Goal: Information Seeking & Learning: Check status

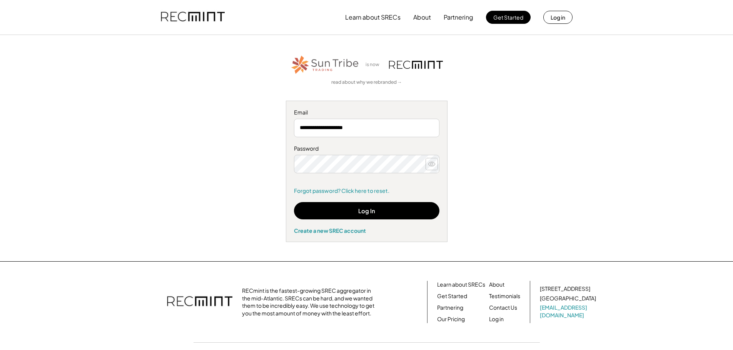
click at [433, 164] on use at bounding box center [431, 164] width 7 height 4
click at [433, 164] on use at bounding box center [431, 164] width 7 height 6
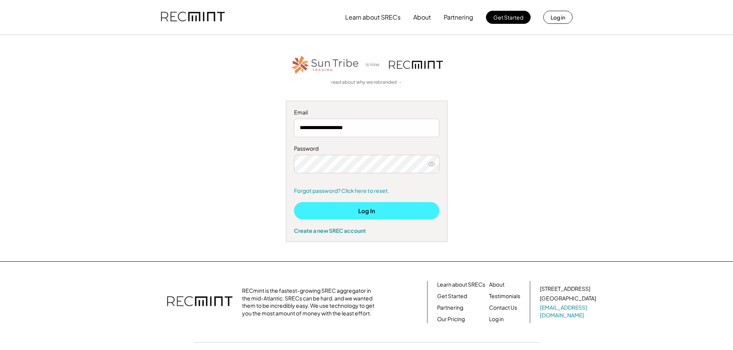
click at [363, 211] on button "Log In" at bounding box center [366, 210] width 145 height 17
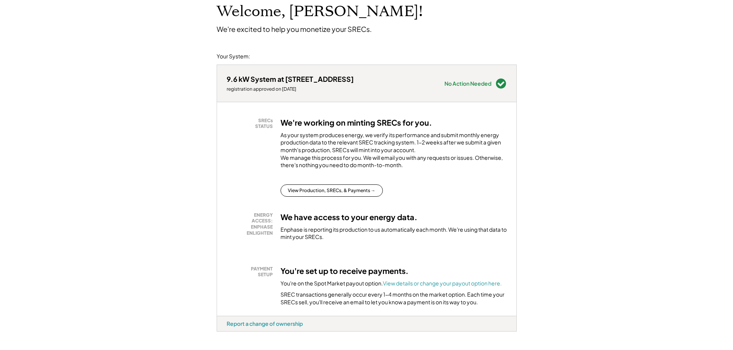
scroll to position [38, 0]
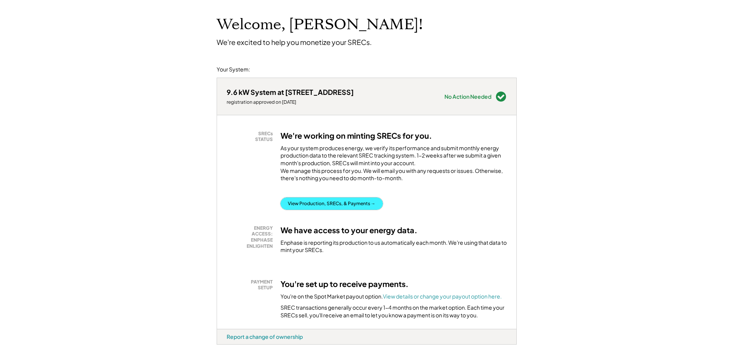
click at [344, 210] on button "View Production, SRECs, & Payments →" at bounding box center [331, 204] width 102 height 12
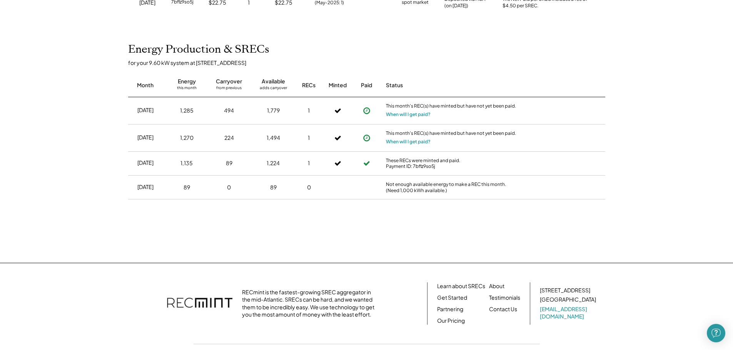
scroll to position [150, 0]
click at [416, 141] on button "When will I get paid?" at bounding box center [408, 141] width 45 height 8
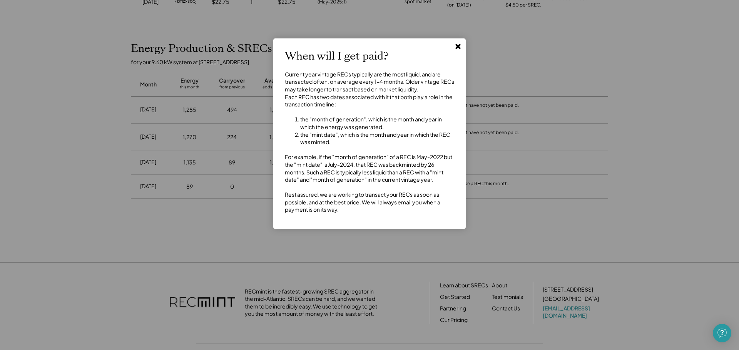
click at [457, 47] on use at bounding box center [457, 46] width 5 height 5
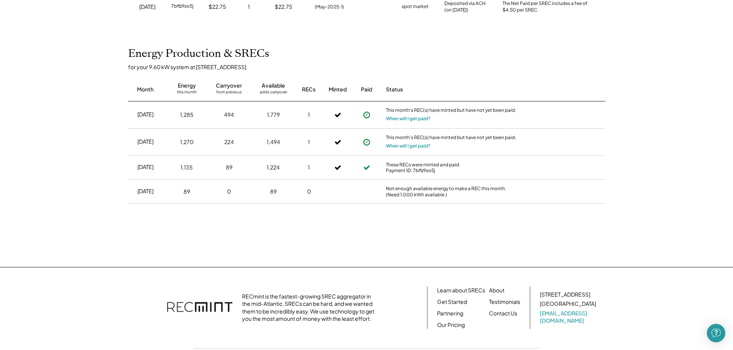
scroll to position [0, 0]
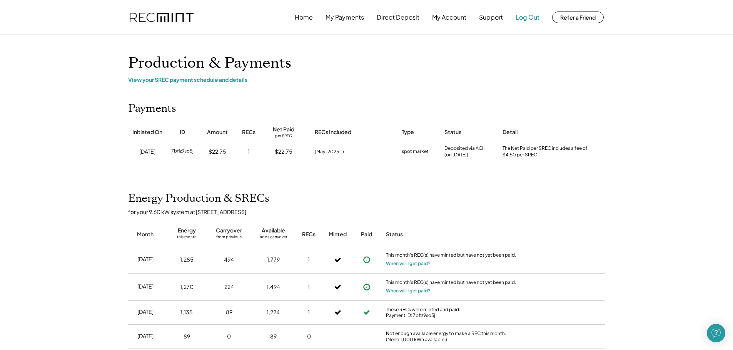
click at [530, 19] on button "Log Out" at bounding box center [528, 17] width 24 height 15
